Goal: Use online tool/utility: Utilize a website feature to perform a specific function

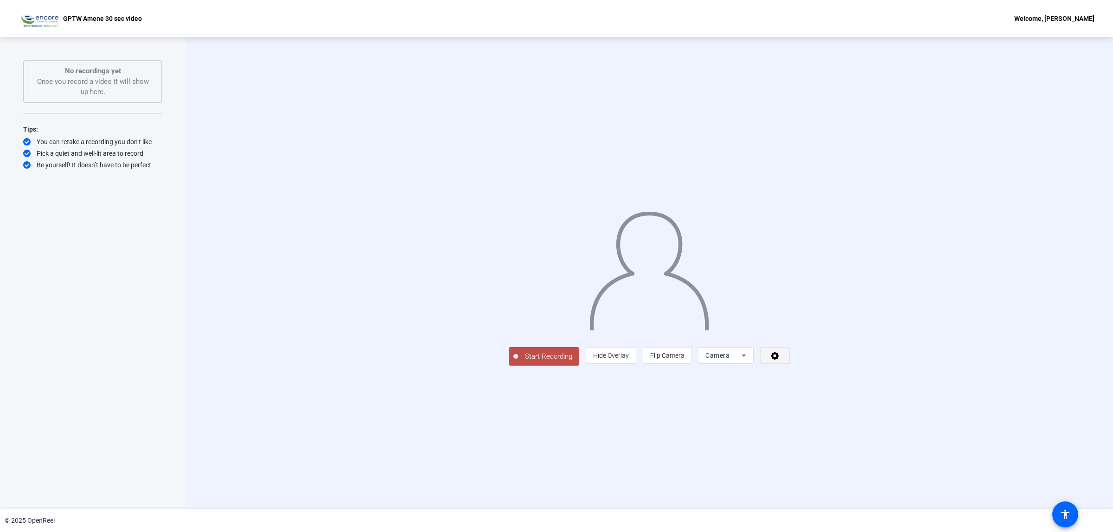
click at [789, 367] on span at bounding box center [774, 355] width 29 height 22
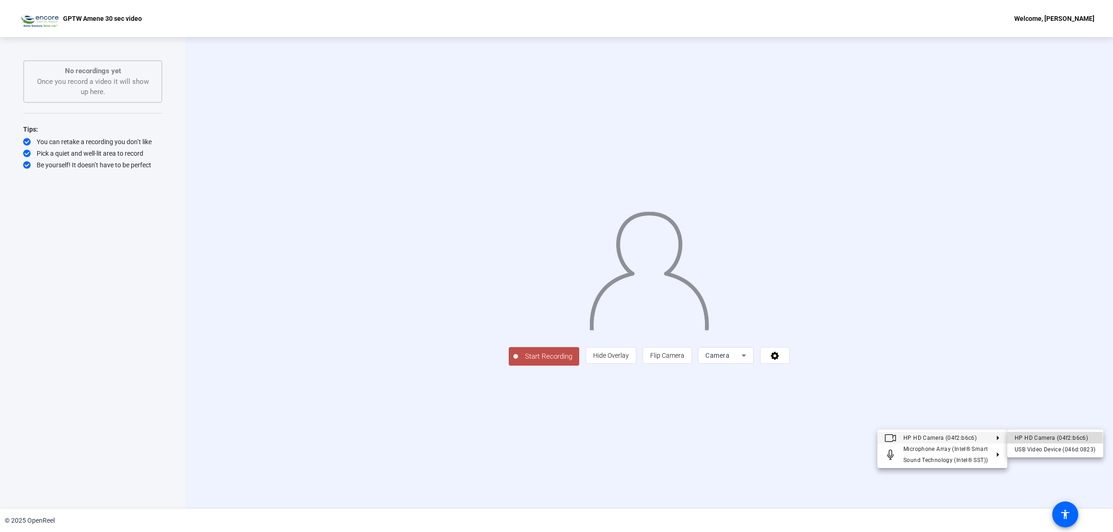
click at [1025, 439] on div "HP HD Camera (04f2:b6c6)" at bounding box center [1054, 438] width 81 height 11
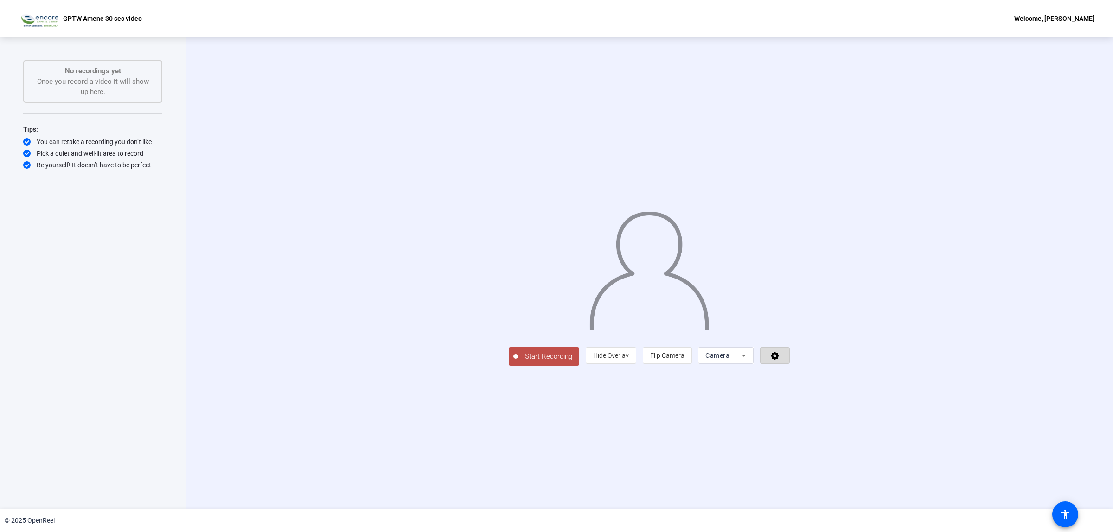
click at [779, 360] on icon at bounding box center [774, 356] width 8 height 8
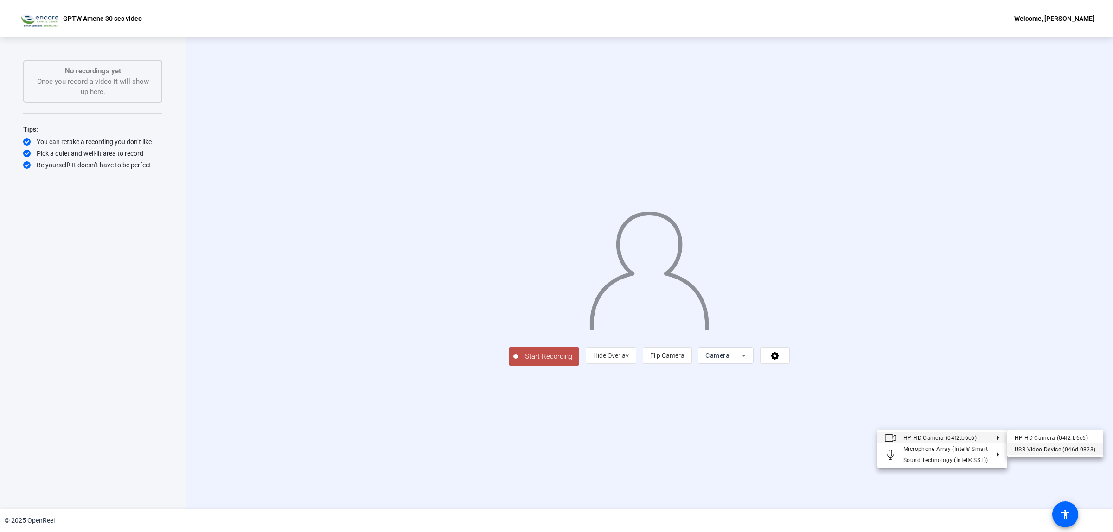
click at [1041, 451] on div "USB Video Device (046d:0823)" at bounding box center [1054, 449] width 81 height 11
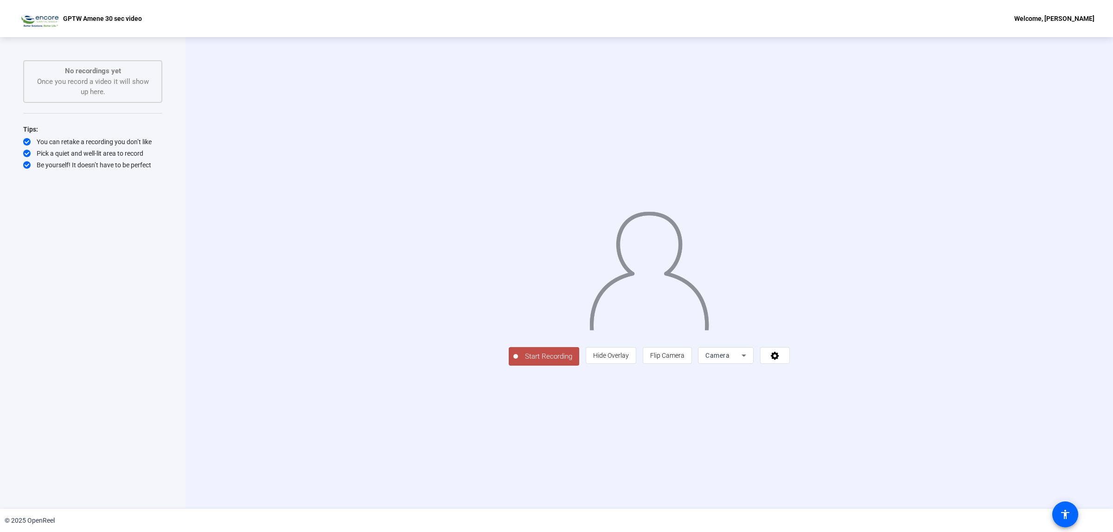
click at [1055, 15] on div "Welcome, [PERSON_NAME]" at bounding box center [1054, 18] width 80 height 11
click at [1046, 33] on span "Logout" at bounding box center [1053, 31] width 37 height 11
click at [789, 367] on span at bounding box center [774, 355] width 29 height 22
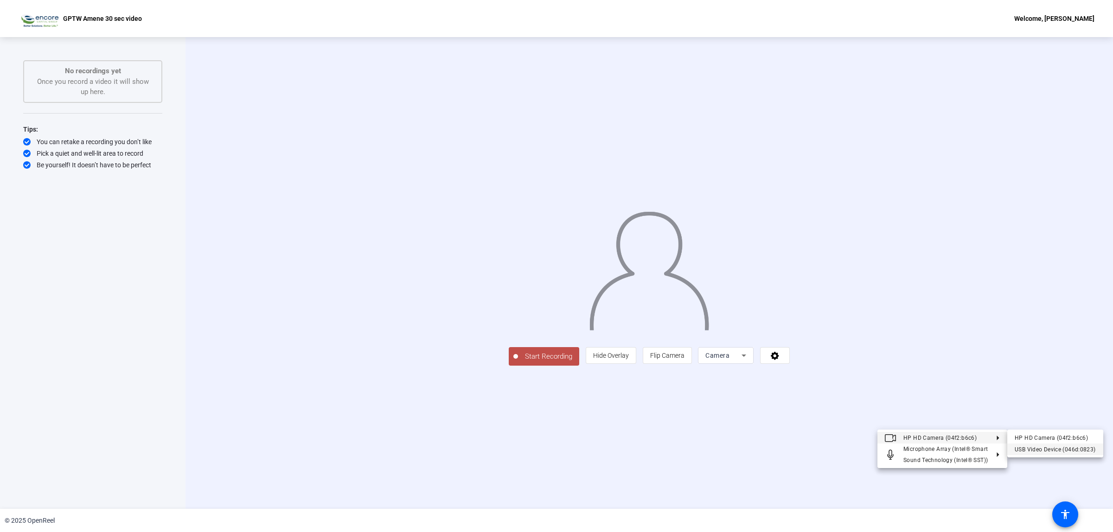
click at [1018, 450] on div "USB Video Device (046d:0823)" at bounding box center [1054, 449] width 81 height 11
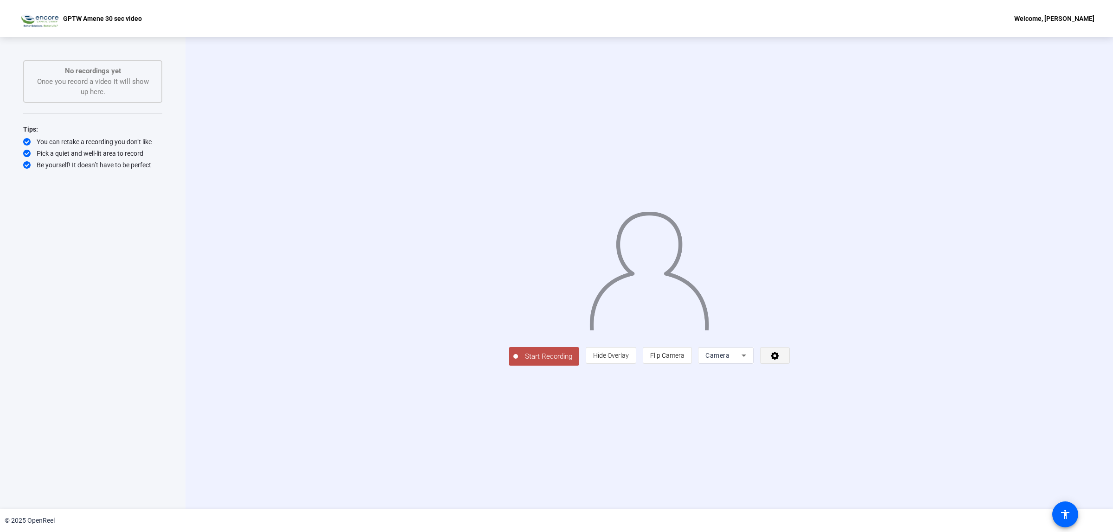
click at [780, 360] on icon at bounding box center [775, 355] width 11 height 9
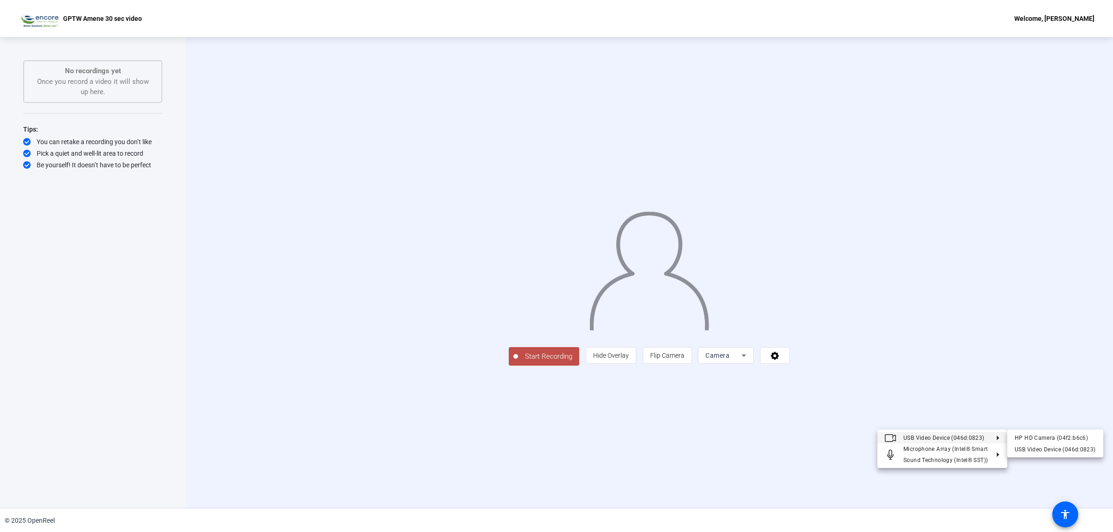
click at [894, 422] on div at bounding box center [556, 266] width 1113 height 532
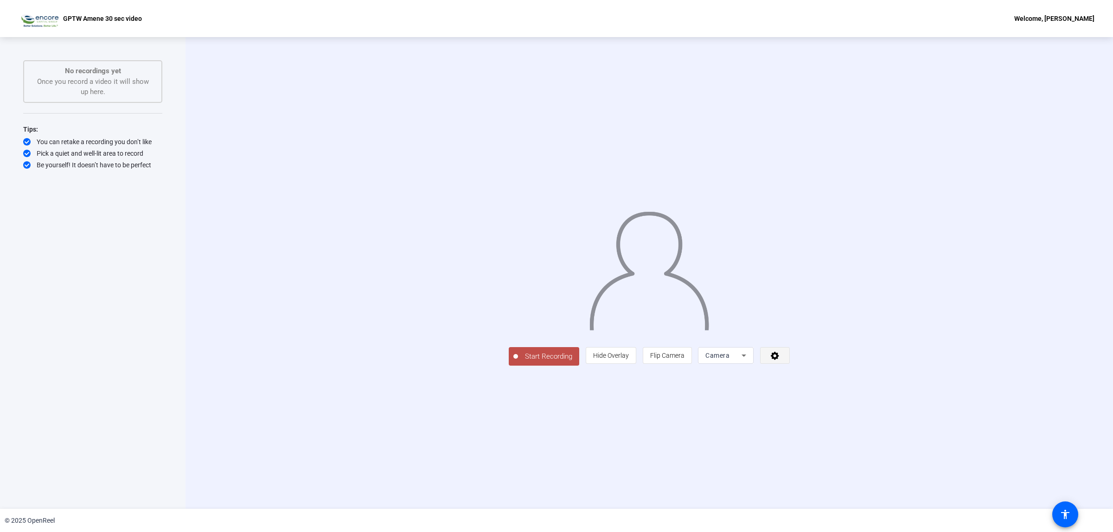
click at [779, 360] on icon at bounding box center [774, 356] width 8 height 8
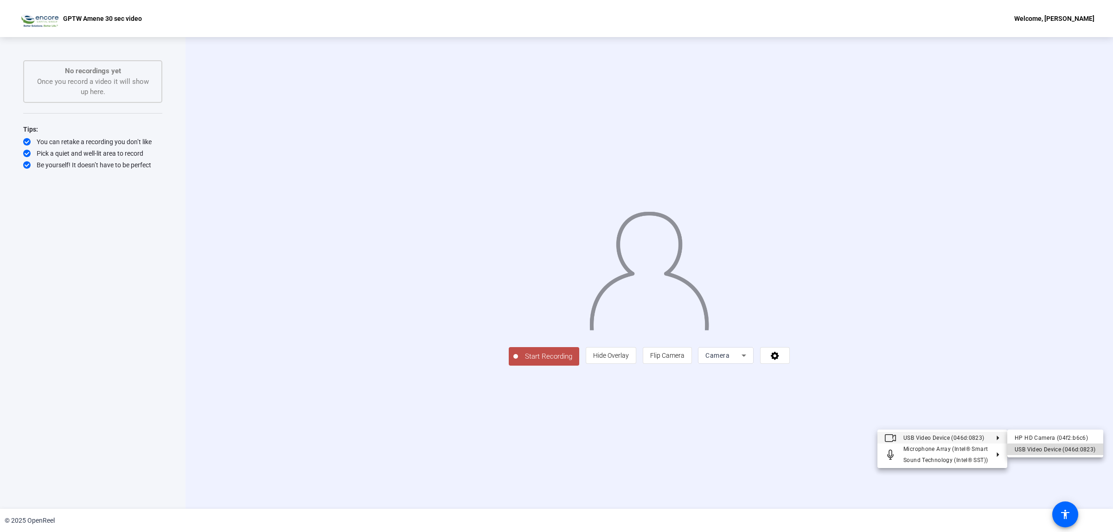
click at [1067, 452] on div "USB Video Device (046d:0823)" at bounding box center [1054, 449] width 81 height 11
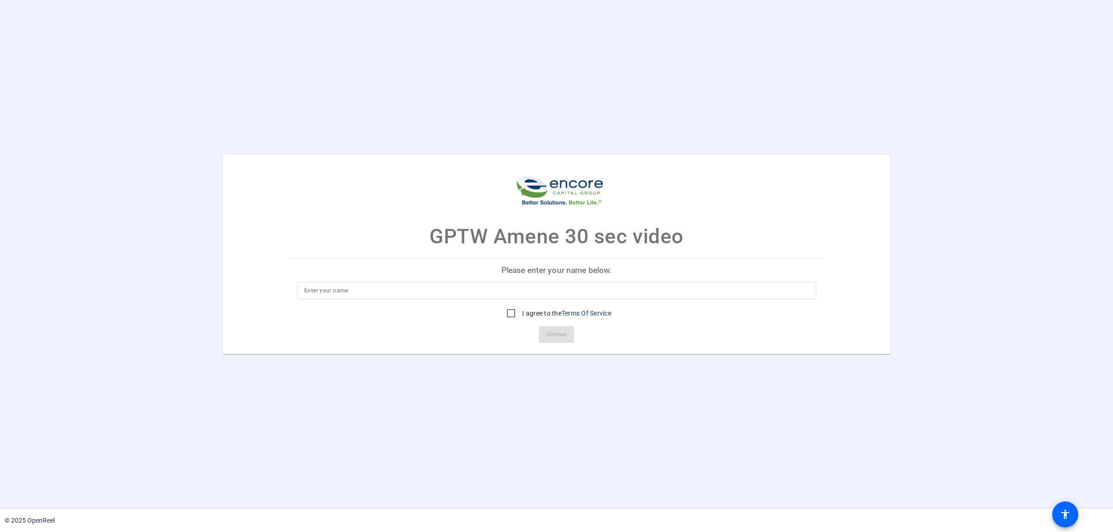
click at [473, 296] on input at bounding box center [556, 290] width 504 height 11
type input "Amene"
drag, startPoint x: 509, startPoint y: 318, endPoint x: 541, endPoint y: 335, distance: 36.1
click at [510, 318] on input "I agree to the Terms Of Service" at bounding box center [511, 313] width 19 height 19
checkbox input "true"
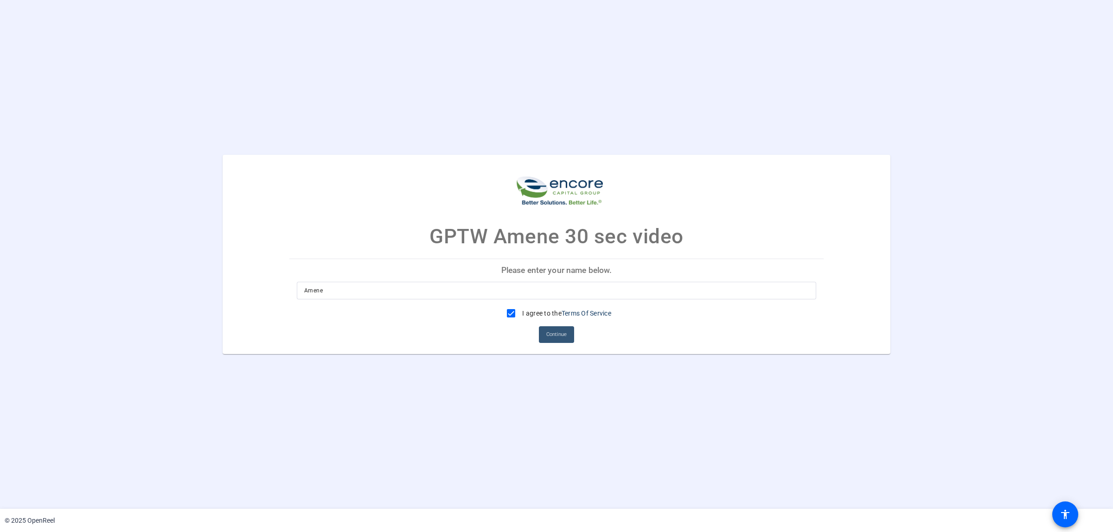
click at [556, 336] on span "Continue" at bounding box center [556, 335] width 20 height 14
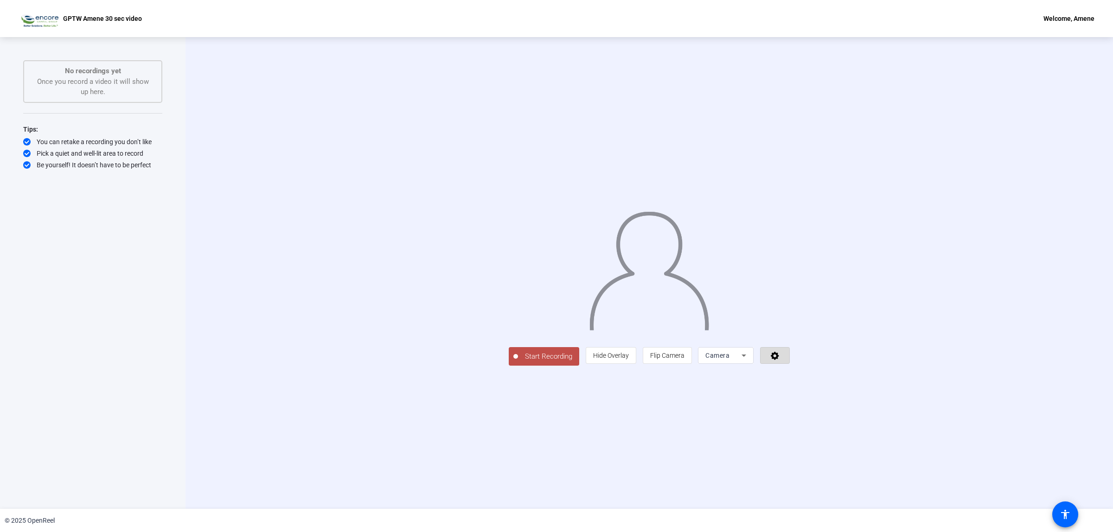
click at [780, 360] on icon at bounding box center [775, 355] width 11 height 9
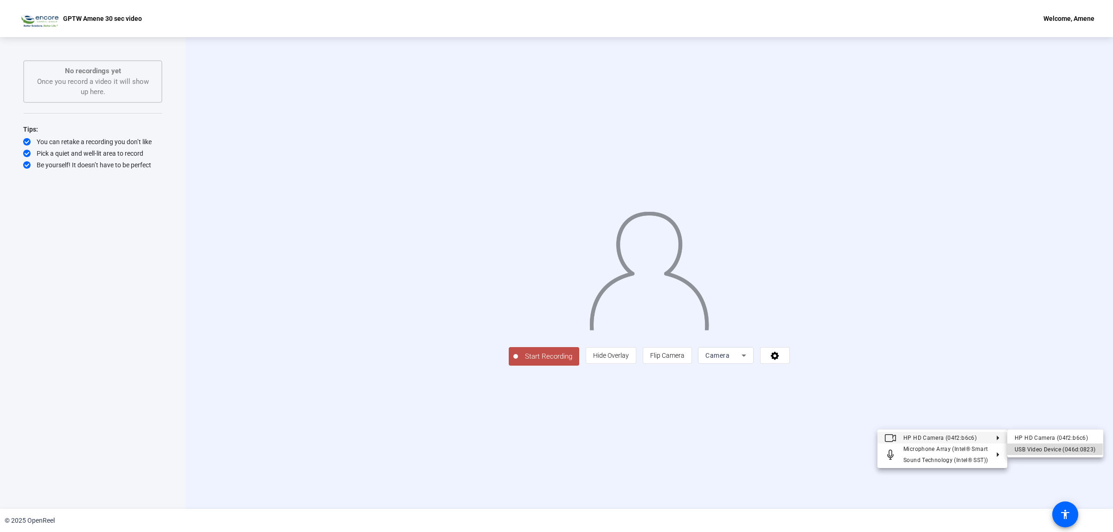
click at [1020, 447] on div "USB Video Device (046d:0823)" at bounding box center [1054, 449] width 81 height 11
